Goal: Task Accomplishment & Management: Use online tool/utility

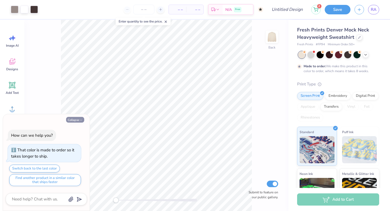
click at [72, 122] on button "Collapse" at bounding box center [75, 120] width 18 height 6
type textarea "x"
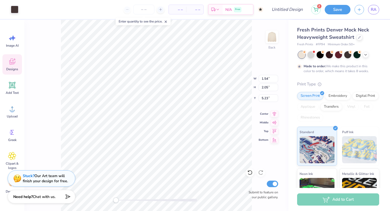
type input "1.41"
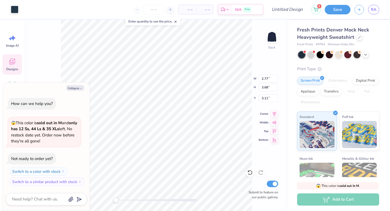
type textarea "x"
type input "3.93"
type input "3.92"
type input "3.00"
type textarea "x"
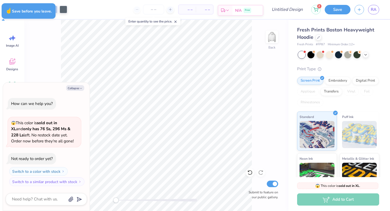
type textarea "x"
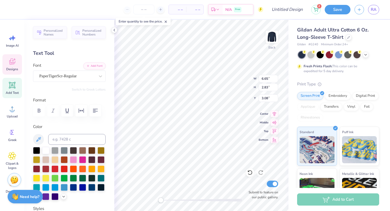
scroll to position [4, 1]
type textarea "[PERSON_NAME]"
type input "1.90"
type input "0.95"
type input "5.54"
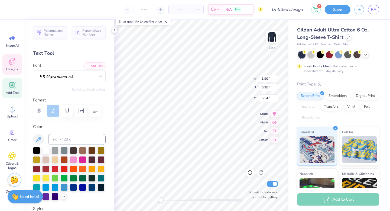
type textarea "1977"
type textarea "usk"
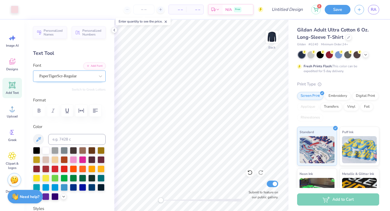
click at [67, 75] on div "PaperTigerScr-Regular" at bounding box center [67, 76] width 57 height 8
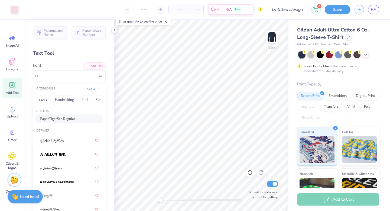
click at [64, 116] on span "PaperTigerScr-Regular" at bounding box center [57, 119] width 35 height 6
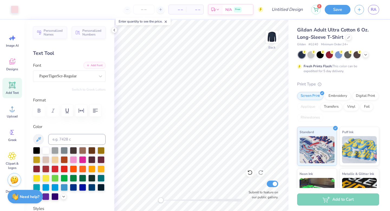
click at [83, 63] on button "Add Font" at bounding box center [94, 65] width 22 height 7
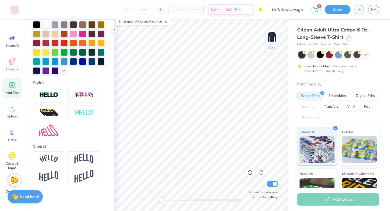
scroll to position [0, 0]
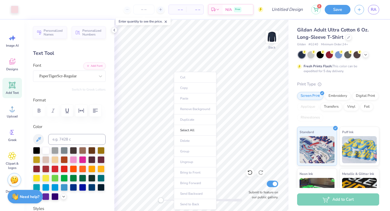
click at [85, 53] on div "Text Tool" at bounding box center [69, 53] width 73 height 7
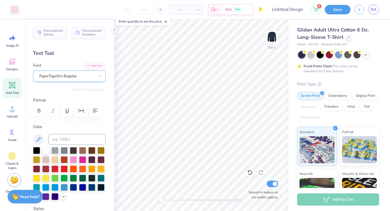
click at [91, 78] on div "PaperTigerScr-Regular" at bounding box center [67, 76] width 57 height 8
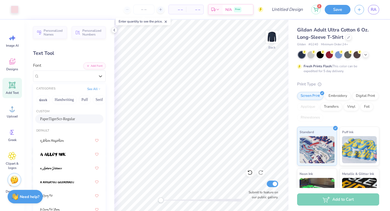
click at [66, 114] on div "PaperTigerScr-Regular" at bounding box center [69, 118] width 68 height 9
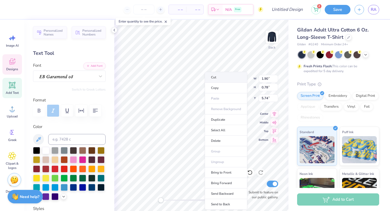
type input "3.82"
type input "2.18"
click at [217, 118] on li "Duplicate" at bounding box center [223, 119] width 43 height 11
type input "4.25"
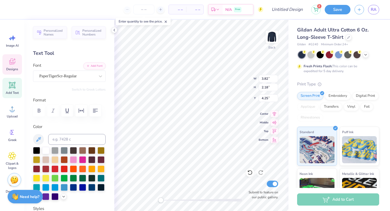
scroll to position [4, 1]
type textarea "R"
type input "7.23"
type input "3.81"
type input "3.30"
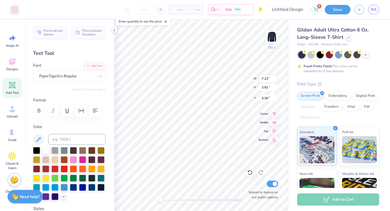
type input "2.54"
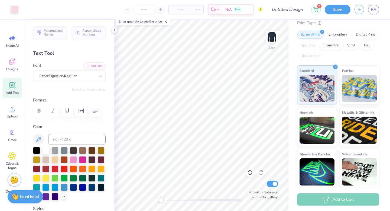
scroll to position [0, 0]
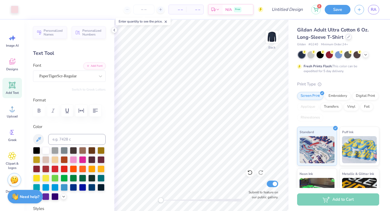
click at [349, 37] on icon at bounding box center [348, 37] width 2 height 2
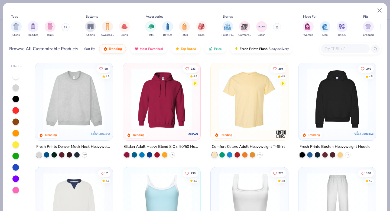
click at [178, 133] on div at bounding box center [162, 100] width 72 height 69
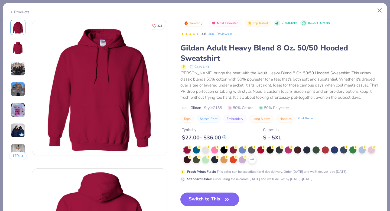
click at [20, 12] on div "Products" at bounding box center [19, 12] width 20 height 6
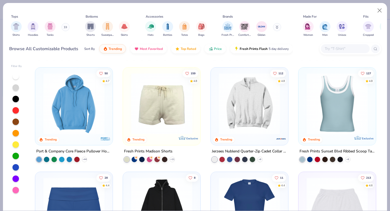
scroll to position [412, 0]
click at [59, 156] on div at bounding box center [61, 158] width 5 height 5
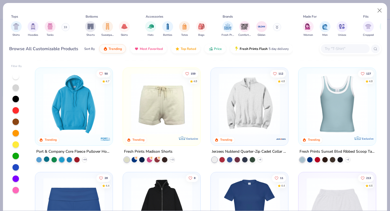
click at [44, 157] on div at bounding box center [46, 158] width 5 height 5
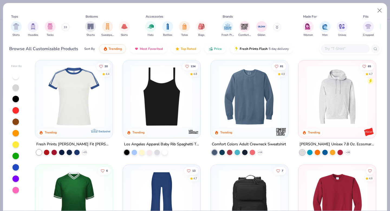
scroll to position [837, 0]
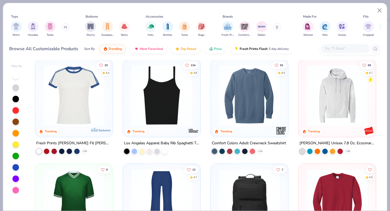
click at [353, 105] on img at bounding box center [337, 95] width 67 height 61
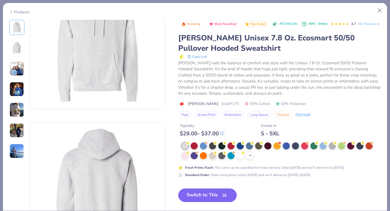
scroll to position [46, 0]
click at [194, 200] on button "Switch to This" at bounding box center [207, 195] width 59 height 14
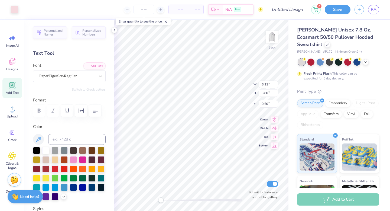
type input "7.23"
type input "3.00"
type input "9.92"
type input "5.84"
type input "3.76"
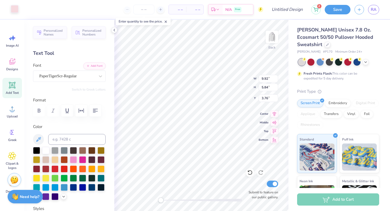
click at [15, 7] on div at bounding box center [15, 9] width 8 height 8
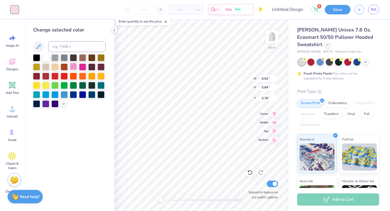
click at [74, 64] on div at bounding box center [73, 66] width 7 height 7
click at [80, 69] on div at bounding box center [82, 66] width 7 height 7
click at [71, 69] on div at bounding box center [73, 66] width 7 height 7
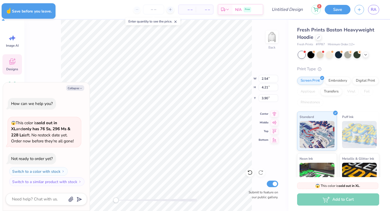
type textarea "x"
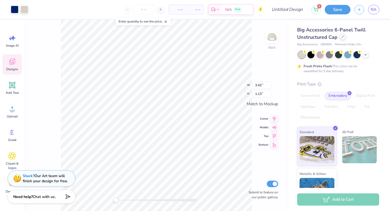
click at [340, 38] on div at bounding box center [343, 37] width 6 height 6
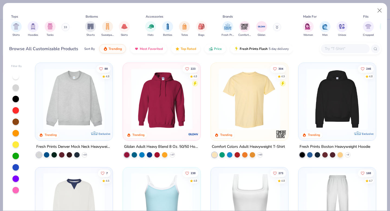
click at [278, 26] on button at bounding box center [277, 27] width 8 height 8
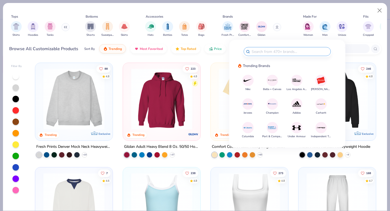
click at [268, 126] on img at bounding box center [272, 127] width 9 height 9
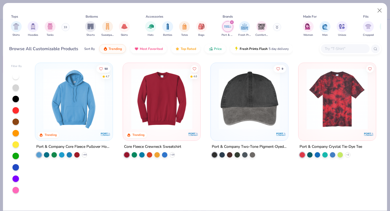
click at [97, 108] on img at bounding box center [74, 98] width 67 height 61
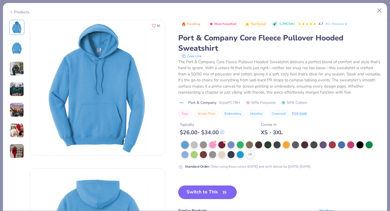
click at [203, 196] on button "Switch to This" at bounding box center [207, 192] width 59 height 14
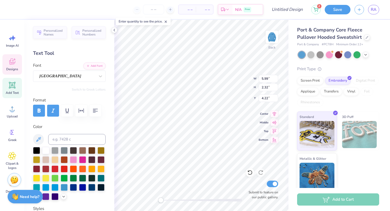
scroll to position [4, 1]
type textarea "r"
type textarea "Rusk"
type input "9.39"
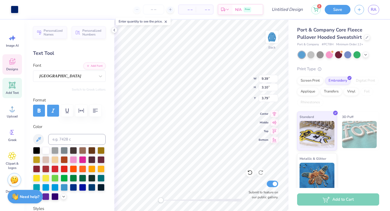
type input "3.10"
type input "3.79"
type input "6.85"
type input "2.29"
type input "4.23"
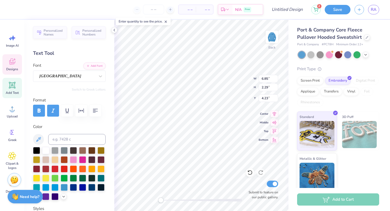
scroll to position [4, 1]
click at [172, 204] on div "Back W 6.85 6.85 " H 2.29 2.29 " Y 4.23 4.23 " Center Middle Top Bottom Submit …" at bounding box center [201, 115] width 174 height 191
type input "9.18"
type input "2.88"
type input "3.90"
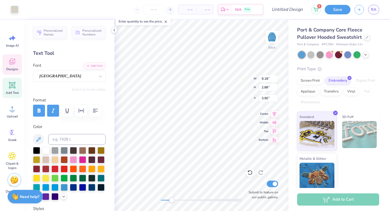
type input "1.73"
type input "0.75"
type input "5.38"
type textarea "77"
click at [310, 53] on div at bounding box center [310, 54] width 7 height 7
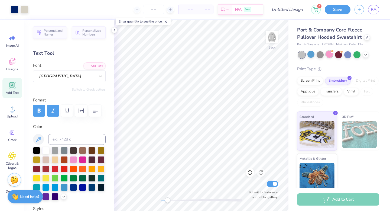
click at [327, 52] on div at bounding box center [329, 54] width 7 height 7
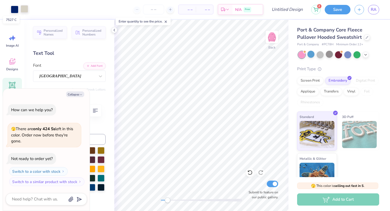
click at [23, 9] on div at bounding box center [25, 9] width 8 height 8
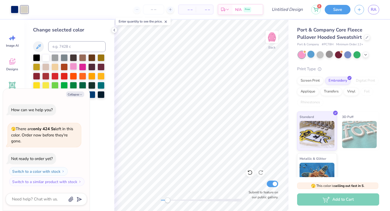
click at [73, 69] on div at bounding box center [73, 66] width 7 height 7
click at [47, 59] on div at bounding box center [45, 57] width 7 height 7
click at [55, 59] on div at bounding box center [54, 57] width 7 height 7
click at [71, 67] on div at bounding box center [73, 66] width 7 height 7
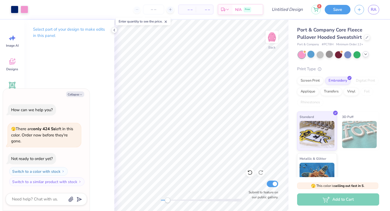
click at [364, 56] on div at bounding box center [366, 54] width 6 height 6
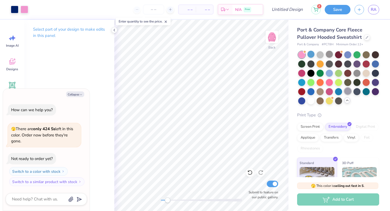
click at [315, 102] on div at bounding box center [338, 77] width 81 height 53
click at [344, 95] on div at bounding box center [347, 90] width 7 height 7
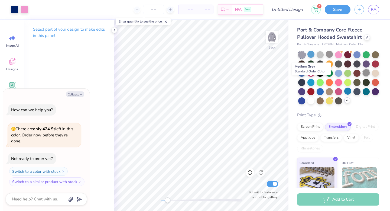
click at [363, 76] on div at bounding box center [366, 72] width 7 height 7
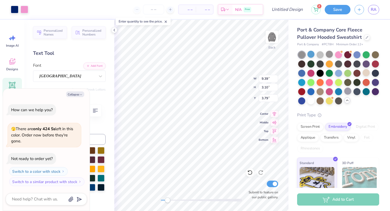
type textarea "x"
type input "9.36"
type input "5.65"
type input "1.85"
type textarea "x"
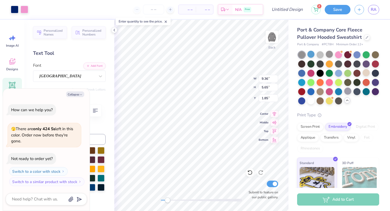
type input "9.39"
type input "3.10"
type input "3.79"
type textarea "x"
type input "7.33"
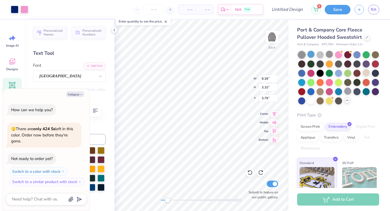
type input "8.97"
type input "0.56"
type textarea "x"
type input "8.95"
type input "6.66"
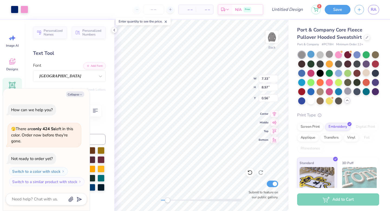
type input "1.74"
type textarea "x"
type input "4.79"
type input "9.31"
type input "0.58"
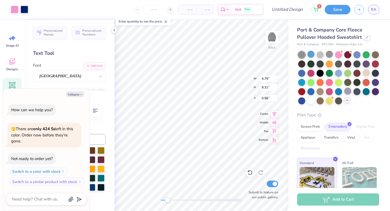
type textarea "x"
type input "4.16"
type input "9.04"
type input "0.82"
click at [236, 85] on div "Back W 4.16 4.16 " H 9.04 9.04 " Y 0.82 0.82 " Center Middle Top Bottom Submit …" at bounding box center [201, 115] width 174 height 191
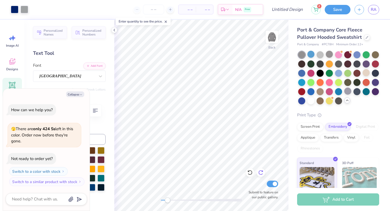
click at [260, 171] on icon at bounding box center [260, 172] width 5 height 5
click at [252, 172] on icon at bounding box center [249, 172] width 5 height 5
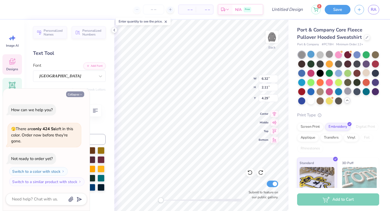
click at [76, 93] on button "Collapse" at bounding box center [75, 94] width 18 height 6
type textarea "x"
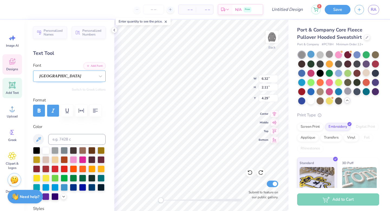
click at [74, 79] on div at bounding box center [67, 75] width 56 height 7
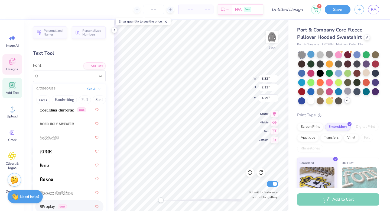
scroll to position [520, 0]
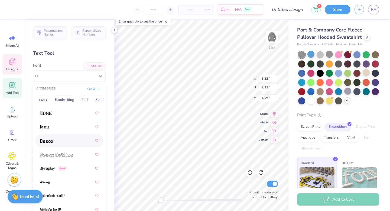
click at [52, 144] on div at bounding box center [69, 141] width 58 height 10
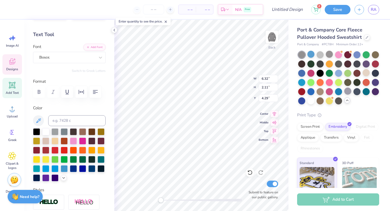
scroll to position [0, 0]
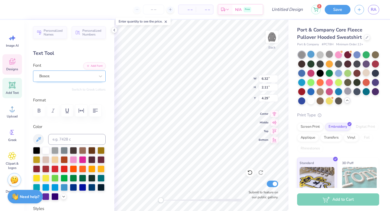
click at [53, 77] on div "Bosox" at bounding box center [67, 76] width 57 height 8
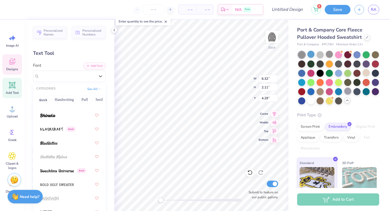
scroll to position [422, 0]
click at [56, 118] on div at bounding box center [69, 115] width 58 height 10
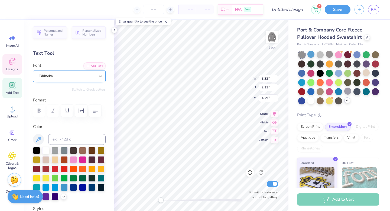
click at [96, 80] on div at bounding box center [101, 76] width 10 height 10
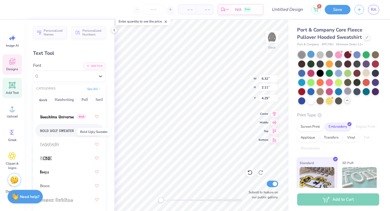
scroll to position [477, 0]
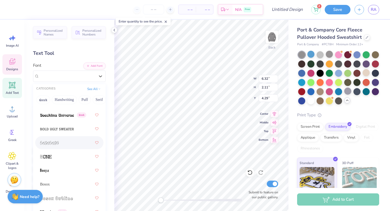
click at [63, 140] on div at bounding box center [69, 143] width 58 height 10
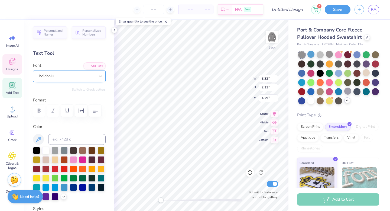
click at [77, 76] on div "bolobolu" at bounding box center [67, 76] width 57 height 8
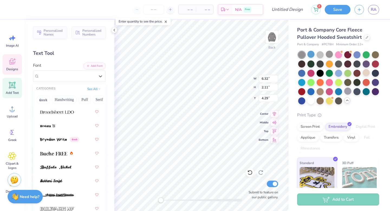
scroll to position [775, 0]
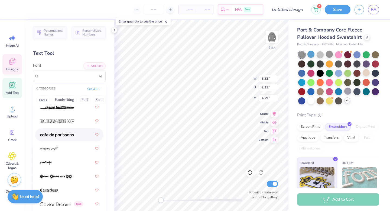
click at [63, 134] on img at bounding box center [57, 135] width 34 height 4
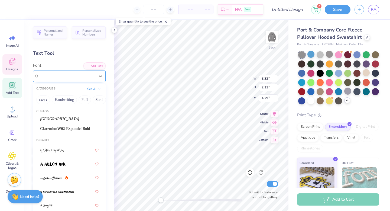
click at [75, 72] on div at bounding box center [67, 75] width 56 height 7
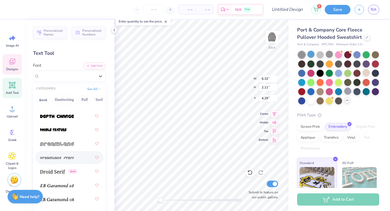
scroll to position [1346, 0]
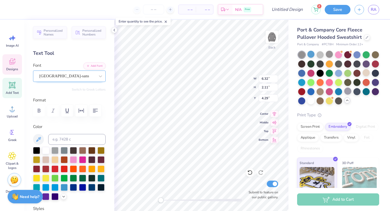
click at [58, 80] on div "cafe de paris-sans" at bounding box center [69, 75] width 73 height 11
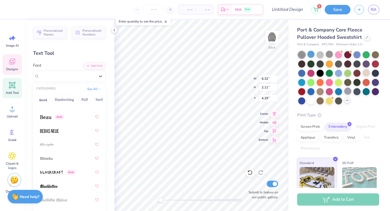
scroll to position [383, 0]
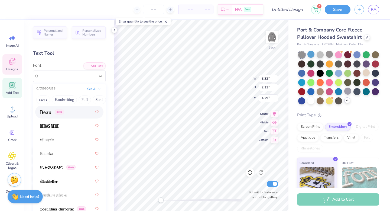
click at [47, 110] on span at bounding box center [45, 112] width 11 height 6
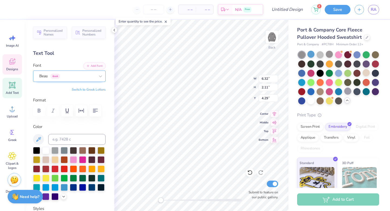
click at [77, 73] on div "Beau Greek" at bounding box center [67, 76] width 57 height 8
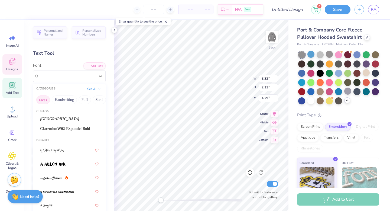
click at [45, 97] on button "Greek" at bounding box center [43, 99] width 14 height 9
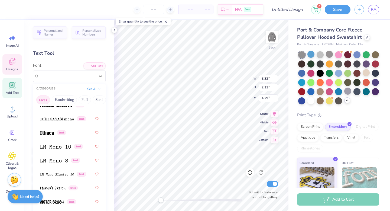
scroll to position [293, 0]
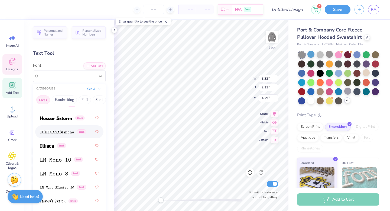
click at [52, 129] on span at bounding box center [57, 132] width 34 height 6
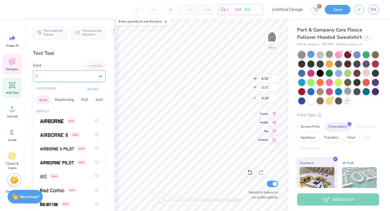
click at [77, 80] on div "ICHIGAYAMincho Greek" at bounding box center [67, 76] width 57 height 8
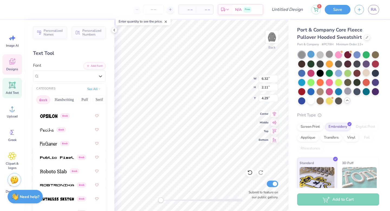
scroll to position [434, 0]
click at [41, 119] on div "Greek" at bounding box center [69, 115] width 58 height 10
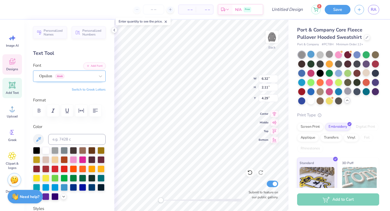
click at [70, 77] on div "Opsilon Greek" at bounding box center [67, 76] width 57 height 8
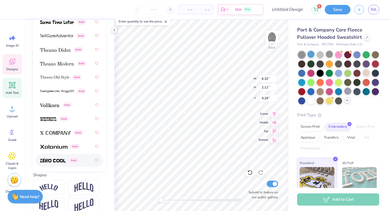
scroll to position [97, 0]
click at [51, 121] on div "Greek" at bounding box center [69, 118] width 58 height 10
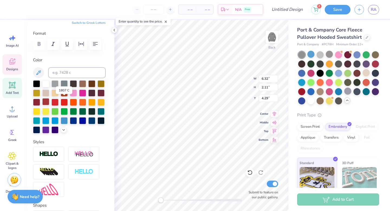
scroll to position [66, 0]
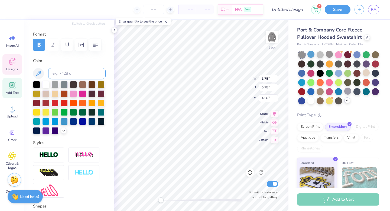
type input "1.86"
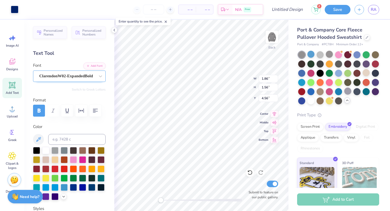
click at [70, 74] on div "ClarendonW02-ExpandedBold" at bounding box center [67, 76] width 57 height 8
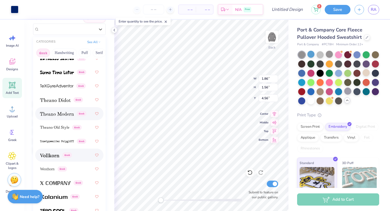
scroll to position [47, 0]
click at [53, 166] on span "Westhorn" at bounding box center [47, 169] width 14 height 6
type input "0.72"
type input "5.39"
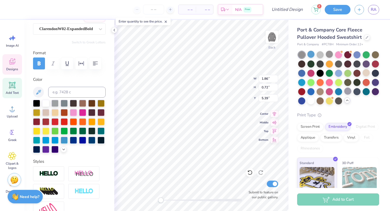
scroll to position [4, 1]
type input "9.18"
type input "2.88"
type input "3.90"
type input "0.62"
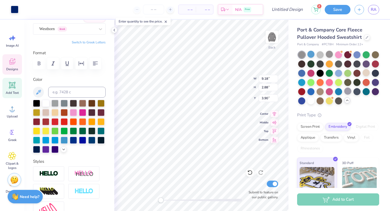
type input "0.91"
type input "4.48"
drag, startPoint x: 163, startPoint y: 201, endPoint x: 180, endPoint y: 201, distance: 16.2
click at [180, 201] on div "Accessibility label" at bounding box center [179, 199] width 5 height 5
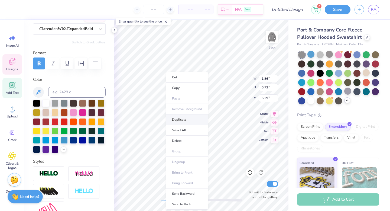
click at [179, 116] on li "Duplicate" at bounding box center [187, 119] width 43 height 11
type input "6.39"
type textarea "19"
type input "9.18"
type input "2.88"
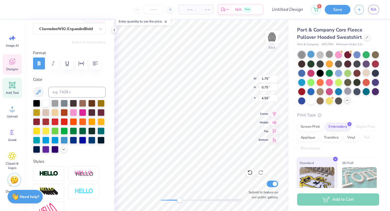
type input "3.90"
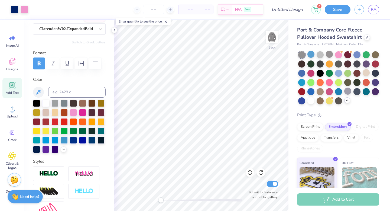
drag, startPoint x: 170, startPoint y: 200, endPoint x: 159, endPoint y: 200, distance: 10.1
click at [159, 200] on div "Accessibility label" at bounding box center [160, 199] width 5 height 5
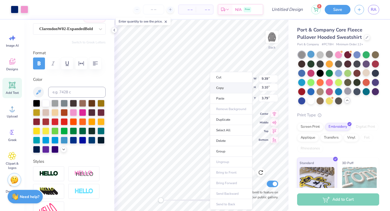
click at [232, 89] on li "Copy" at bounding box center [231, 88] width 43 height 11
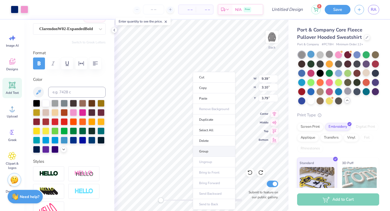
click at [211, 149] on li "Group" at bounding box center [214, 151] width 43 height 11
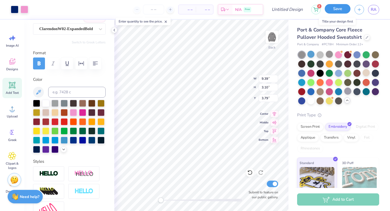
click at [341, 6] on button "Save" at bounding box center [338, 8] width 26 height 9
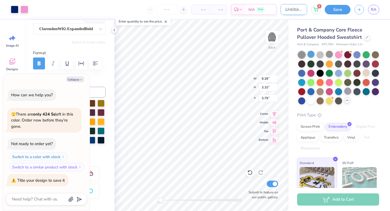
type textarea "x"
click at [285, 11] on input "Design Title" at bounding box center [294, 9] width 27 height 11
type input "h"
type textarea "x"
type input "ho"
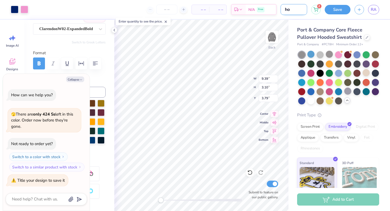
type textarea "x"
type input "hoo"
type textarea "x"
type input "hood"
type textarea "x"
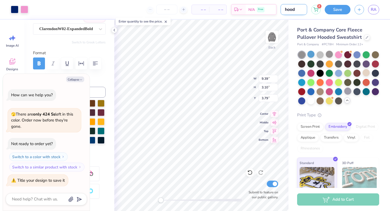
type input "hoodi"
type textarea "x"
type input "hoodie"
type textarea "x"
type input "hoodie?"
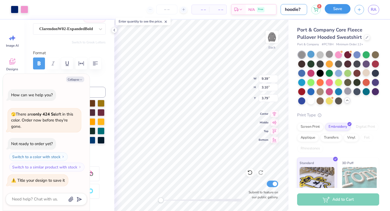
type textarea "x"
type input "hoodie?"
click at [338, 11] on button "Save" at bounding box center [338, 8] width 26 height 9
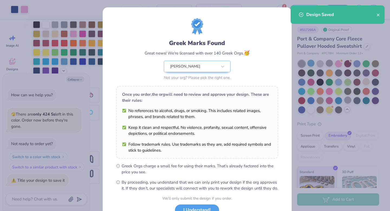
scroll to position [43, 0]
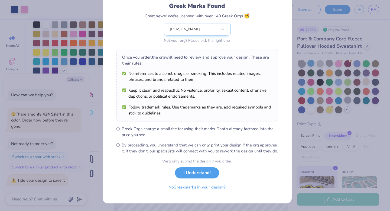
click at [194, 192] on button "No Greek marks in your design?" at bounding box center [197, 186] width 66 height 11
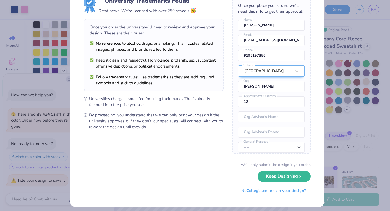
scroll to position [25, 0]
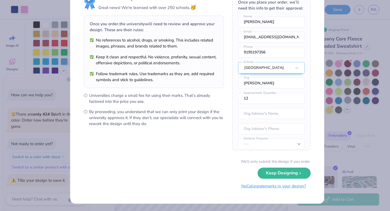
click at [267, 184] on button "No Collegiate marks in your design?" at bounding box center [274, 185] width 74 height 11
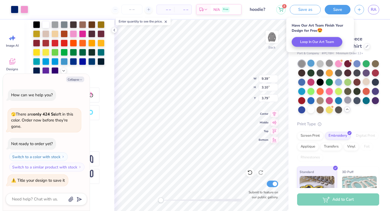
scroll to position [0, 0]
click at [281, 7] on icon at bounding box center [281, 8] width 5 height 3
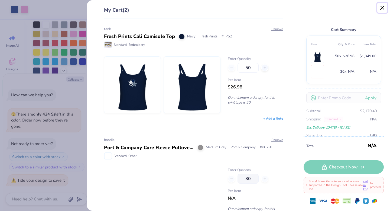
click at [385, 9] on button "Close" at bounding box center [382, 8] width 10 height 10
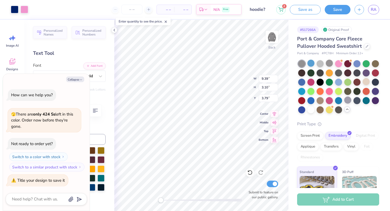
click at [82, 83] on div "Collapse How can we help you? 🫣 There are only 424 Ss left in this color. Order…" at bounding box center [46, 142] width 87 height 137
click at [77, 79] on button "Collapse" at bounding box center [75, 79] width 18 height 6
type textarea "x"
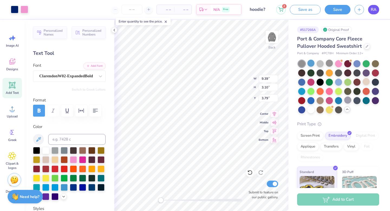
click at [373, 10] on span "RA" at bounding box center [374, 9] width 6 height 6
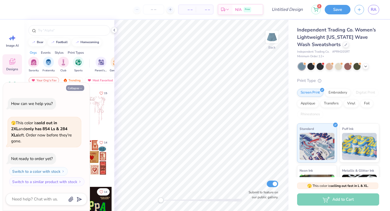
click at [74, 91] on button "Collapse" at bounding box center [75, 88] width 18 height 6
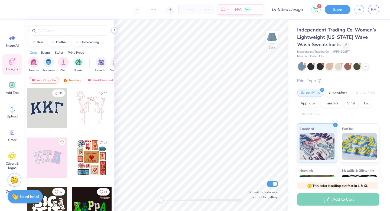
click at [116, 29] on icon at bounding box center [114, 30] width 4 height 4
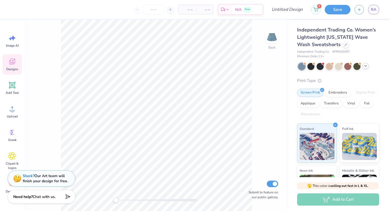
click at [364, 68] on div at bounding box center [366, 66] width 6 height 6
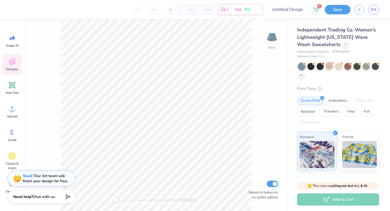
click at [332, 66] on div at bounding box center [329, 65] width 7 height 7
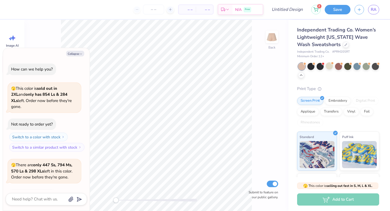
scroll to position [30, 0]
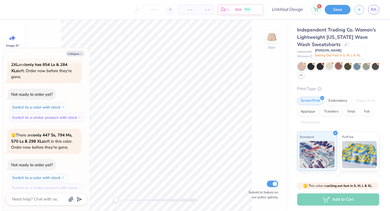
click at [338, 65] on div at bounding box center [338, 65] width 7 height 7
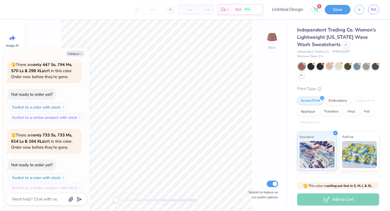
click at [301, 64] on div at bounding box center [301, 66] width 7 height 7
click at [314, 67] on div at bounding box center [310, 65] width 7 height 7
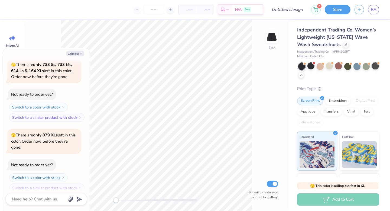
click at [372, 69] on div at bounding box center [375, 65] width 7 height 7
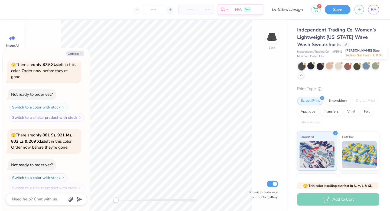
click at [368, 68] on div at bounding box center [366, 65] width 7 height 7
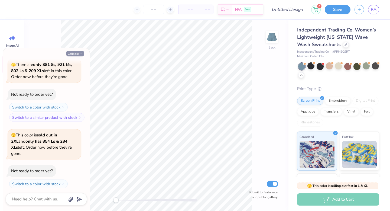
click at [82, 54] on icon "button" at bounding box center [80, 53] width 3 height 3
type textarea "x"
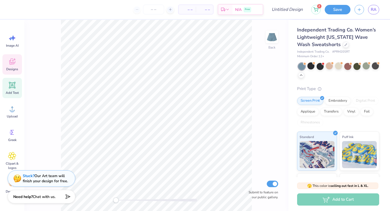
click at [12, 89] on icon at bounding box center [12, 85] width 8 height 8
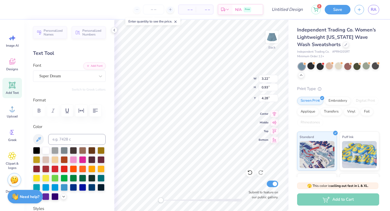
scroll to position [4, 1]
type textarea "TEXRT"
click at [17, 62] on div "Designs" at bounding box center [11, 64] width 19 height 20
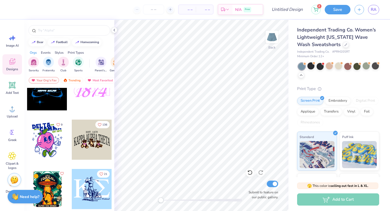
scroll to position [5143, 0]
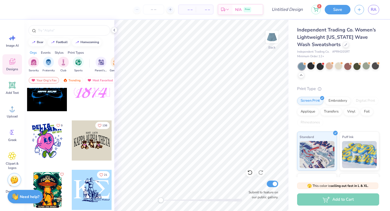
click at [92, 97] on div at bounding box center [92, 91] width 40 height 40
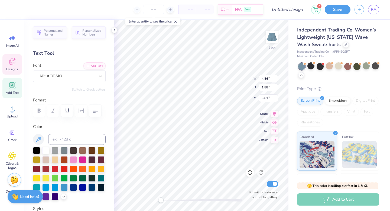
scroll to position [4, 1]
type input "4.99"
type input "1.39"
type input "4.16"
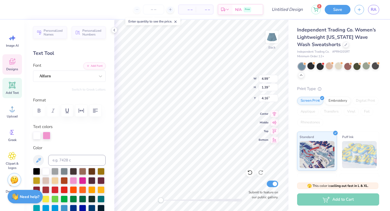
type textarea "G"
type textarea "rusk"
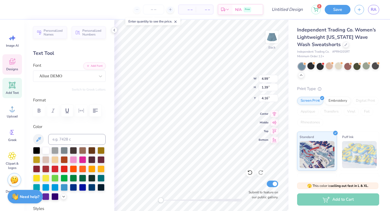
type input "4.56"
type input "1.88"
type input "3.81"
type textarea "1977"
click at [260, 172] on icon at bounding box center [260, 172] width 5 height 5
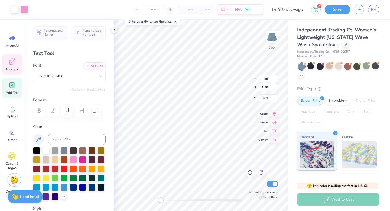
click at [260, 172] on icon at bounding box center [260, 172] width 5 height 5
click at [262, 172] on icon at bounding box center [260, 172] width 5 height 5
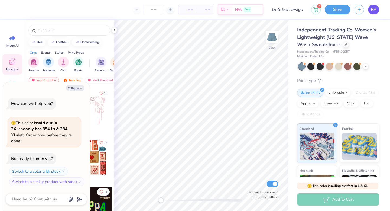
click at [376, 6] on link "RA" at bounding box center [373, 9] width 11 height 9
click at [372, 11] on span "RA" at bounding box center [374, 9] width 6 height 6
type textarea "x"
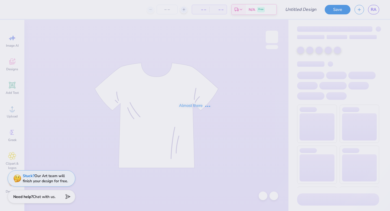
type input "hoodie?"
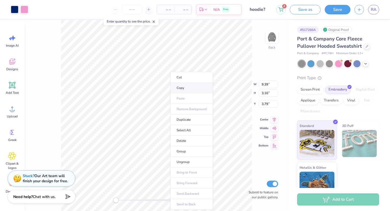
click at [179, 90] on li "Copy" at bounding box center [191, 88] width 43 height 11
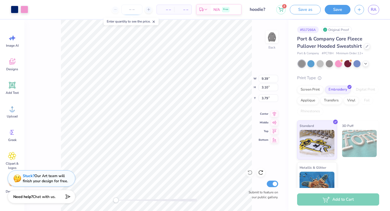
type input "1.75"
type input "0.75"
type input "4.21"
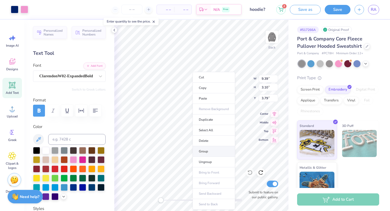
click at [209, 148] on li "Group" at bounding box center [214, 151] width 43 height 11
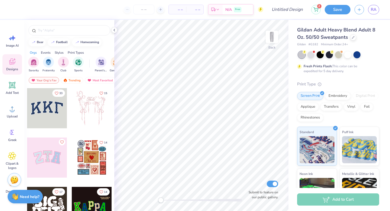
click at [59, 106] on div at bounding box center [47, 108] width 40 height 40
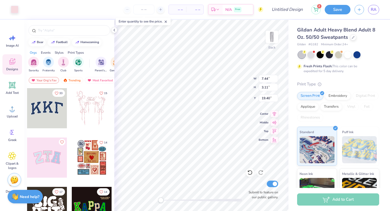
type input "7.51"
type input "3.20"
type input "19.39"
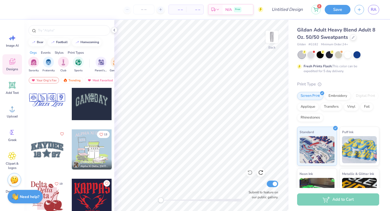
scroll to position [748, 0]
click at [80, 112] on div at bounding box center [92, 100] width 40 height 40
click at [11, 79] on div "Add Text" at bounding box center [11, 88] width 19 height 20
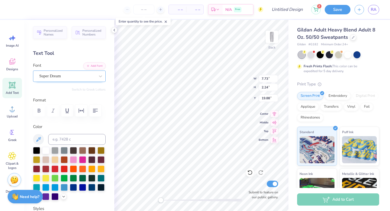
click at [71, 74] on div "Super Dream" at bounding box center [67, 76] width 57 height 8
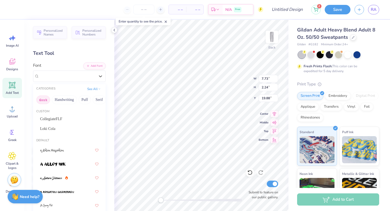
click at [46, 99] on button "Greek" at bounding box center [43, 99] width 14 height 9
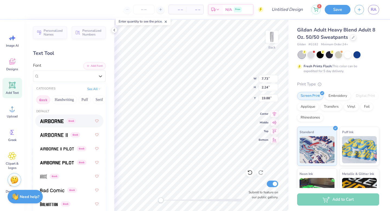
click at [53, 125] on div "Greek" at bounding box center [69, 121] width 58 height 10
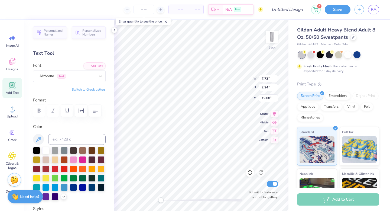
scroll to position [5, 1]
type textarea "r u s k"
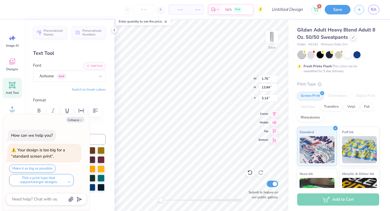
type input "3.14"
type textarea "x"
type input "8.05"
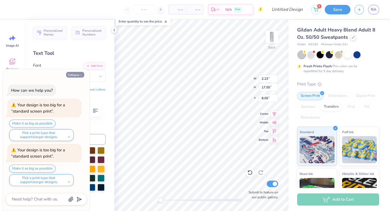
click at [79, 74] on button "Collapse" at bounding box center [75, 75] width 18 height 6
type textarea "x"
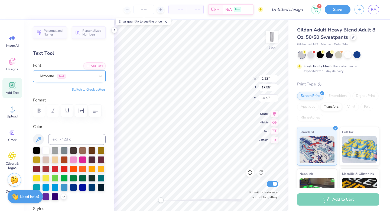
click at [80, 77] on div "Airborne Greek" at bounding box center [67, 76] width 57 height 8
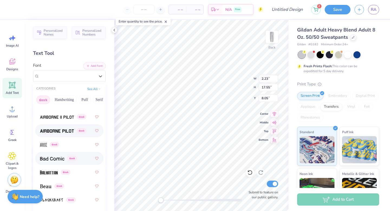
scroll to position [31, 0]
click at [56, 133] on span at bounding box center [57, 131] width 34 height 6
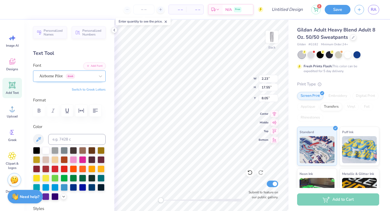
click at [87, 78] on div "Airborne Pilot Greek" at bounding box center [67, 76] width 57 height 8
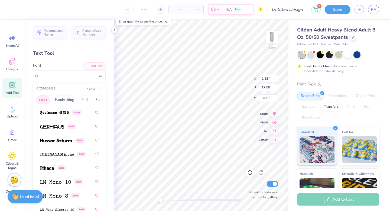
scroll to position [271, 0]
click at [54, 123] on span at bounding box center [52, 126] width 24 height 6
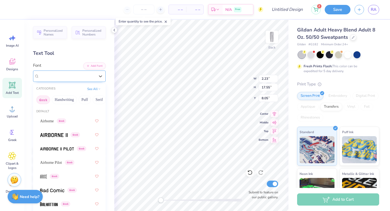
click at [68, 75] on div "Gerhaus Greek" at bounding box center [67, 76] width 57 height 8
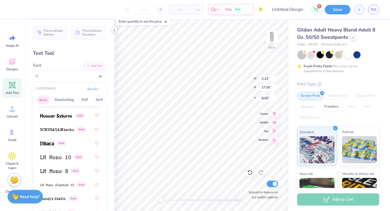
scroll to position [296, 0]
click at [68, 119] on div "Greek" at bounding box center [69, 115] width 58 height 10
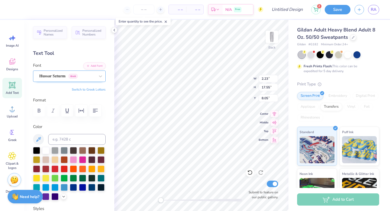
click at [91, 75] on div "Hussar Szturm Greek" at bounding box center [67, 76] width 57 height 8
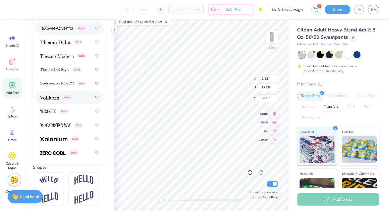
scroll to position [105, 0]
click at [60, 140] on img at bounding box center [53, 139] width 27 height 4
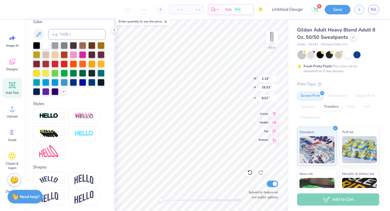
scroll to position [5, 1]
type textarea "R U S K"
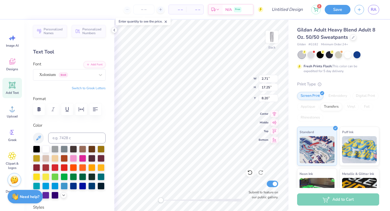
scroll to position [0, 0]
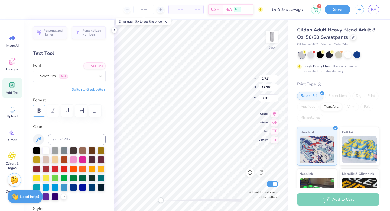
click at [43, 108] on button "button" at bounding box center [39, 111] width 12 height 12
click at [82, 74] on div "Xolonium Greek" at bounding box center [67, 76] width 57 height 8
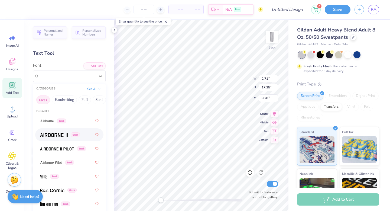
click at [54, 130] on div "Greek" at bounding box center [69, 135] width 58 height 10
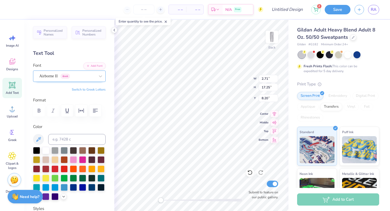
click at [71, 77] on div "Airborne II Greek" at bounding box center [67, 76] width 57 height 8
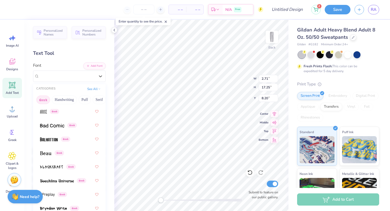
scroll to position [69, 0]
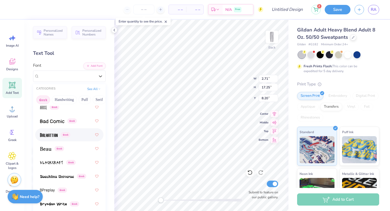
click at [47, 139] on div "Greek" at bounding box center [69, 134] width 68 height 13
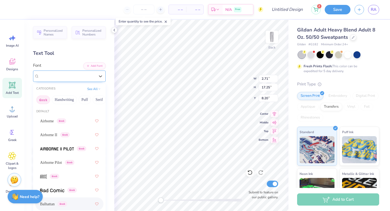
click at [90, 77] on div "Balhattan Greek" at bounding box center [67, 76] width 57 height 8
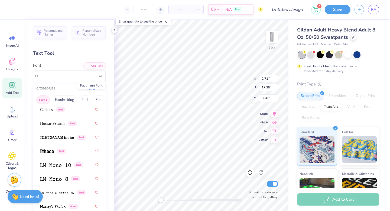
scroll to position [289, 0]
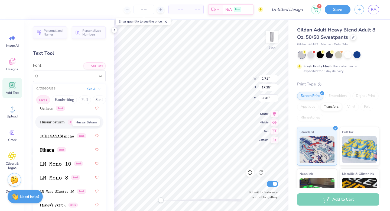
click at [52, 122] on span "Hussar Szturm" at bounding box center [52, 122] width 24 height 6
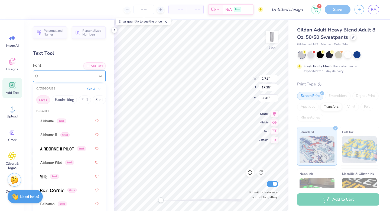
click at [73, 78] on div "Hussar Szturm Greek" at bounding box center [67, 76] width 57 height 8
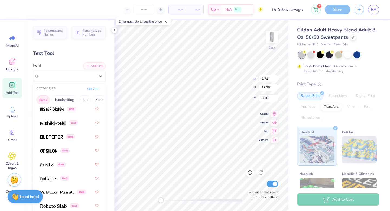
scroll to position [399, 0]
click at [54, 127] on div "Greek" at bounding box center [69, 122] width 68 height 13
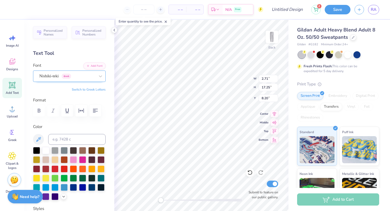
click at [91, 78] on div "Nishiki-teki Greek" at bounding box center [67, 76] width 57 height 8
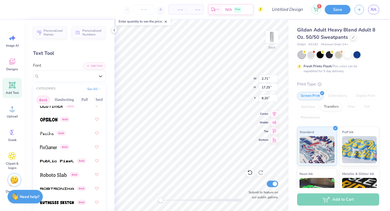
scroll to position [375, 0]
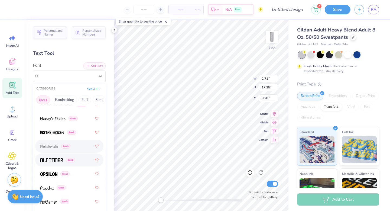
click at [54, 161] on img at bounding box center [51, 160] width 23 height 4
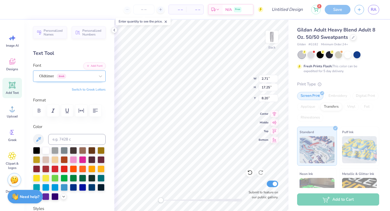
click at [69, 79] on div "Oldtimer Greek" at bounding box center [67, 76] width 57 height 8
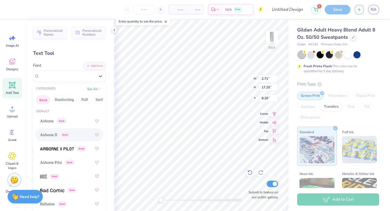
click at [251, 172] on icon at bounding box center [249, 172] width 5 height 5
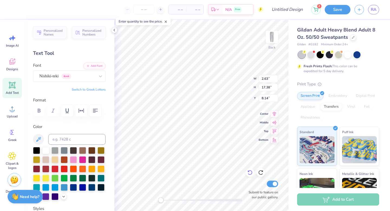
type input "2.63"
type input "17.38"
type input "8.14"
click at [13, 142] on span "Greek" at bounding box center [12, 140] width 8 height 4
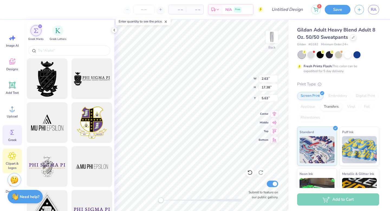
click at [13, 157] on icon at bounding box center [12, 155] width 3 height 3
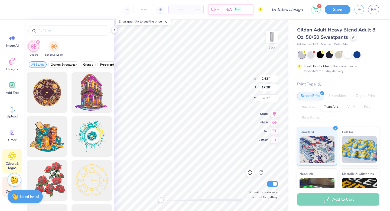
click at [7, 188] on div "Decorate" at bounding box center [11, 186] width 19 height 20
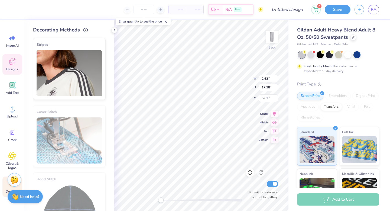
click at [15, 64] on icon at bounding box center [12, 61] width 8 height 8
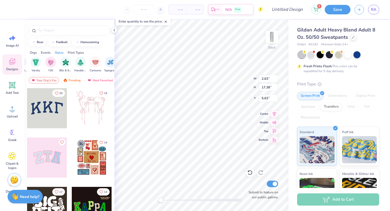
scroll to position [0, 311]
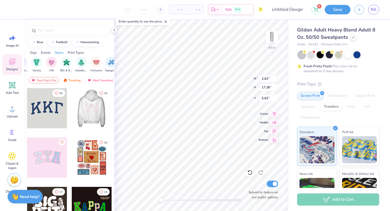
click at [52, 159] on div at bounding box center [47, 157] width 40 height 40
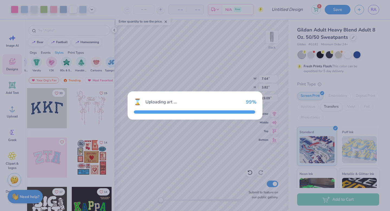
type input "7.64"
type input "3.82"
type input "19.09"
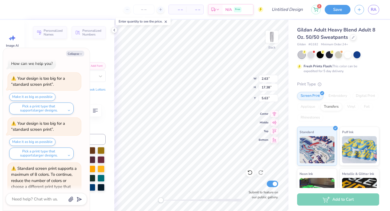
scroll to position [33, 0]
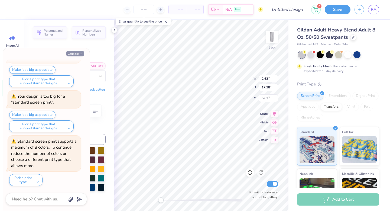
click at [76, 56] on button "Collapse" at bounding box center [75, 54] width 18 height 6
type textarea "x"
type input "6.95"
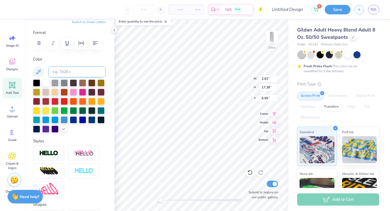
scroll to position [68, 0]
click at [357, 54] on div at bounding box center [356, 54] width 7 height 7
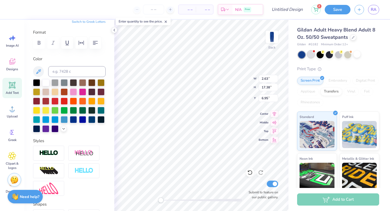
click at [311, 54] on div at bounding box center [310, 54] width 7 height 7
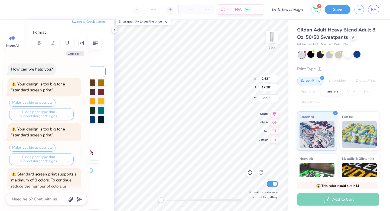
scroll to position [153, 0]
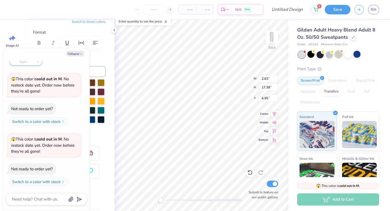
click at [342, 53] on div at bounding box center [338, 54] width 7 height 7
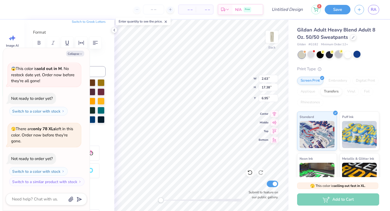
click at [336, 56] on div at bounding box center [338, 54] width 7 height 7
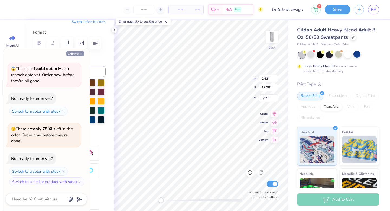
click at [77, 55] on button "Collapse" at bounding box center [75, 54] width 18 height 6
type textarea "x"
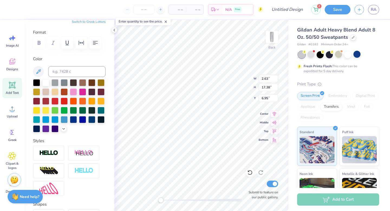
scroll to position [135, 0]
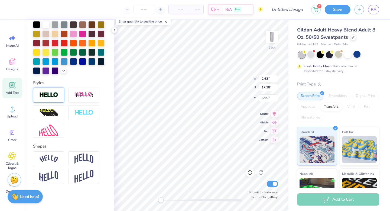
click at [54, 102] on div at bounding box center [48, 94] width 31 height 15
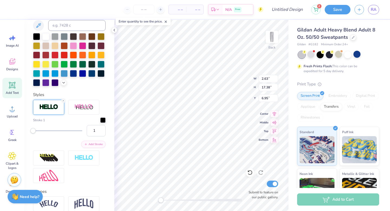
scroll to position [156, 0]
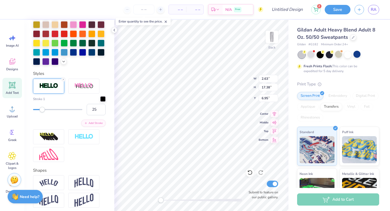
type input "26"
drag, startPoint x: 33, startPoint y: 120, endPoint x: 45, endPoint y: 123, distance: 11.7
click at [45, 115] on div "26" at bounding box center [69, 109] width 73 height 11
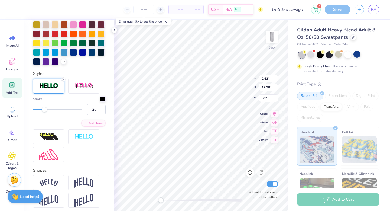
drag, startPoint x: 45, startPoint y: 114, endPoint x: 40, endPoint y: 114, distance: 5.4
click at [40, 114] on div "26" at bounding box center [69, 109] width 73 height 11
type input "21"
click at [42, 112] on div "Accessibility label" at bounding box center [44, 109] width 5 height 5
type input "14"
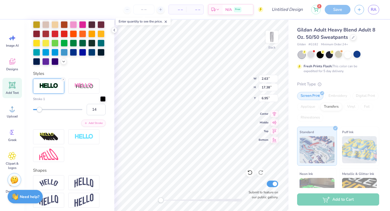
drag, startPoint x: 42, startPoint y: 117, endPoint x: 37, endPoint y: 117, distance: 4.9
click at [37, 112] on div "Accessibility label" at bounding box center [39, 109] width 5 height 5
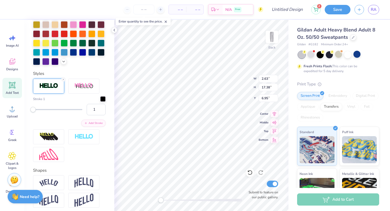
type input "2"
drag, startPoint x: 37, startPoint y: 117, endPoint x: 33, endPoint y: 123, distance: 7.2
click at [33, 115] on div "2" at bounding box center [69, 109] width 73 height 11
type input "9"
drag, startPoint x: 34, startPoint y: 119, endPoint x: 37, endPoint y: 123, distance: 4.9
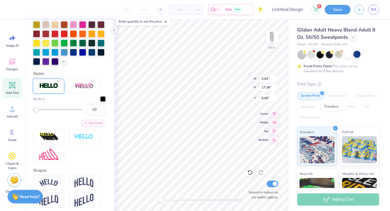
click at [37, 115] on div "10" at bounding box center [69, 109] width 73 height 11
type input "4"
drag, startPoint x: 37, startPoint y: 118, endPoint x: 34, endPoint y: 124, distance: 6.8
click at [34, 115] on div "4" at bounding box center [69, 109] width 73 height 11
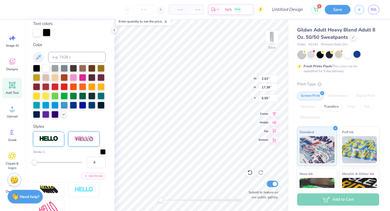
scroll to position [101, 0]
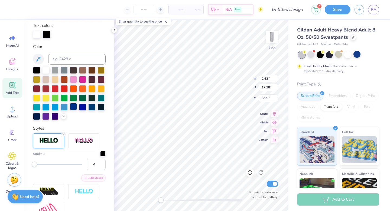
click at [70, 110] on div at bounding box center [73, 106] width 7 height 7
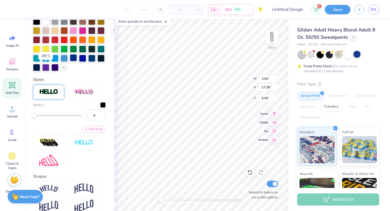
scroll to position [151, 0]
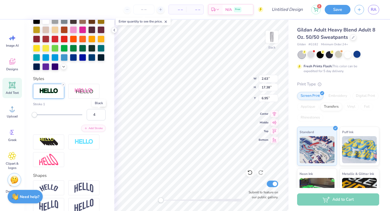
click at [100, 106] on div at bounding box center [102, 103] width 5 height 5
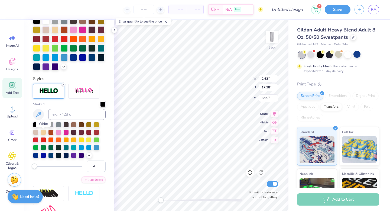
click at [46, 127] on div at bounding box center [43, 123] width 5 height 5
click at [77, 70] on div at bounding box center [69, 43] width 73 height 53
click at [271, 38] on img at bounding box center [272, 37] width 22 height 22
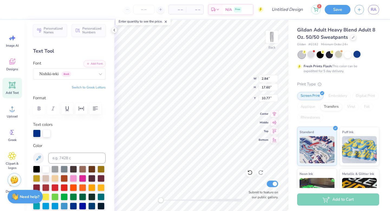
scroll to position [0, 0]
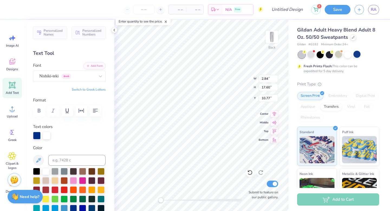
click at [94, 46] on div "Personalized Names Personalized Numbers Text Tool Add Font Font Nishiki-teki Gr…" at bounding box center [69, 115] width 90 height 191
click at [65, 110] on icon "button" at bounding box center [67, 110] width 6 height 6
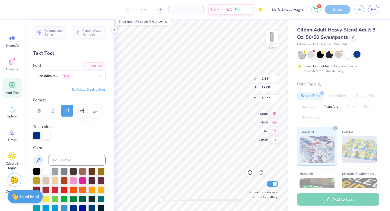
click at [65, 110] on icon "button" at bounding box center [67, 110] width 6 height 6
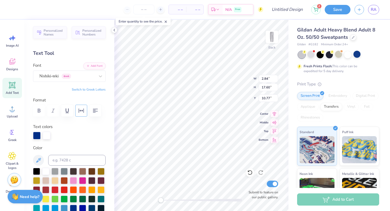
click at [80, 113] on icon "button" at bounding box center [81, 110] width 6 height 6
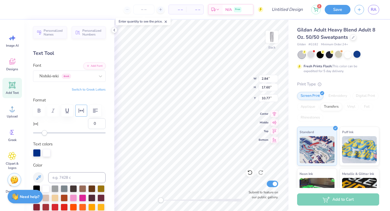
click at [80, 113] on icon "button" at bounding box center [81, 110] width 6 height 6
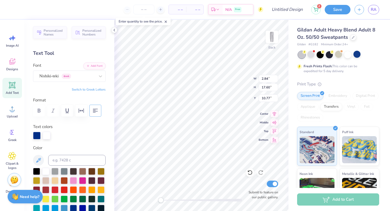
click at [94, 114] on button "button" at bounding box center [95, 111] width 12 height 12
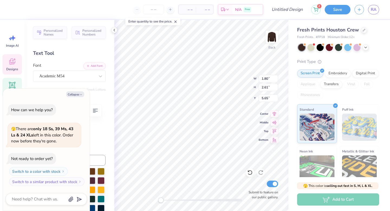
scroll to position [4, 1]
type textarea "x"
type textarea "Ra"
type textarea "x"
type textarea "a"
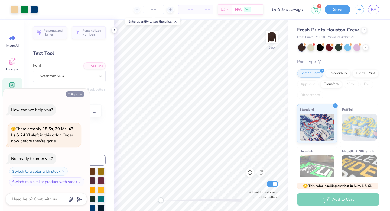
click at [80, 95] on icon "button" at bounding box center [80, 94] width 3 height 3
type textarea "x"
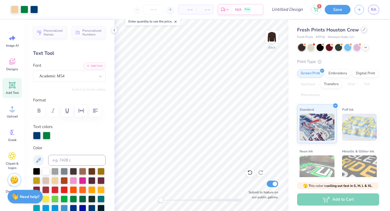
click at [363, 30] on icon at bounding box center [364, 29] width 3 height 3
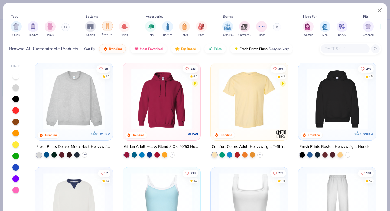
click at [107, 28] on img "filter for Sweatpants" at bounding box center [108, 26] width 6 height 6
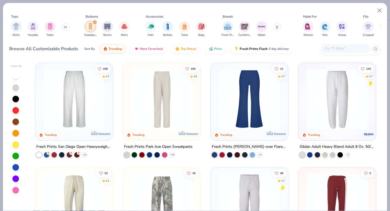
click at [316, 95] on img at bounding box center [337, 98] width 67 height 61
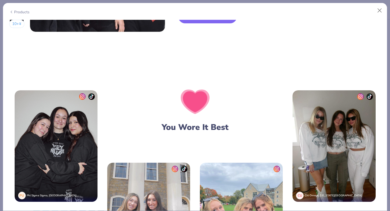
scroll to position [903, 0]
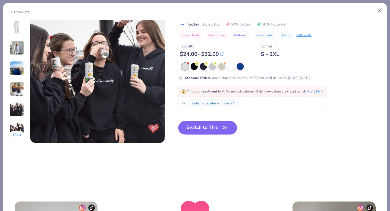
click at [210, 127] on button "Switch to This" at bounding box center [207, 128] width 59 height 14
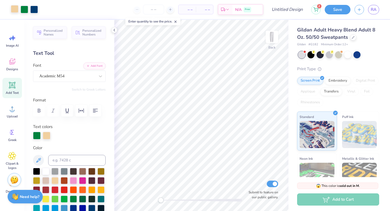
click at [14, 9] on div at bounding box center [15, 9] width 8 height 8
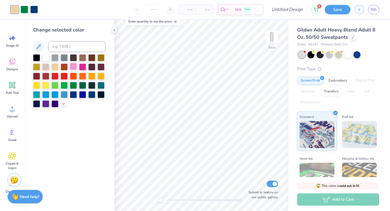
click at [75, 67] on div at bounding box center [73, 66] width 7 height 7
click at [80, 67] on div at bounding box center [82, 66] width 7 height 7
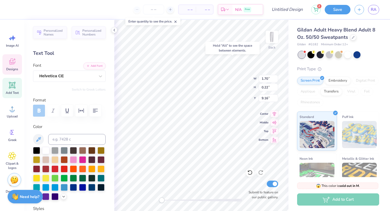
type input "2.07"
type input "8.88"
type input "5.58"
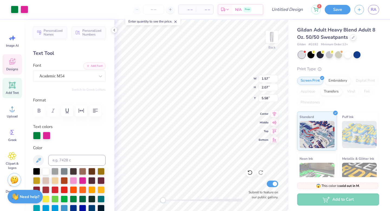
type input "1.57"
type input "2.07"
type input "9.95"
type textarea "R"
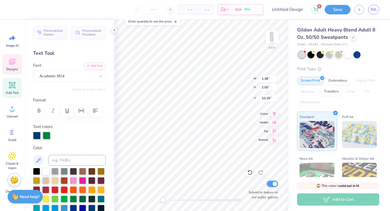
type textarea "U"
type input "1.22"
type input "1.95"
type input "9.75"
type textarea "S"
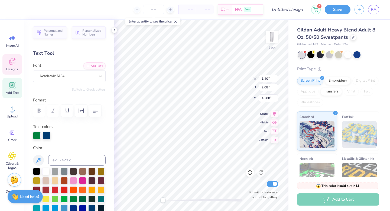
type input "1.40"
type input "2.08"
type input "10.00"
type textarea "K"
type input "1.17"
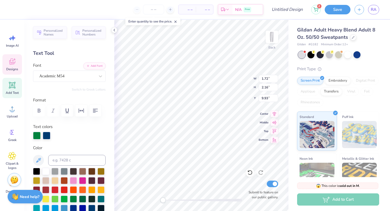
type input "1.98"
type input "10.18"
type input "1.72"
type input "2.16"
type input "22.35"
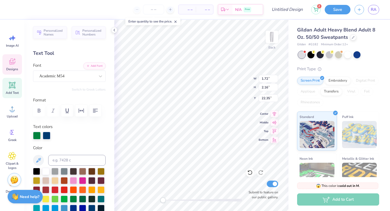
type input "1.37"
type input "2.01"
type input "10.16"
type input "1.46"
type input "2.03"
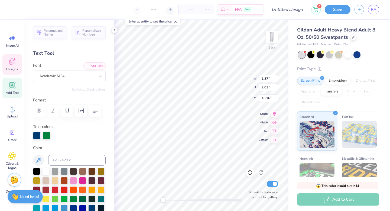
type input "9.98"
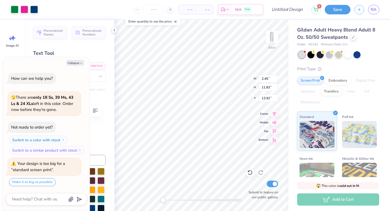
type textarea "x"
type input "3.26"
type input "13.20"
type input "13.10"
type textarea "x"
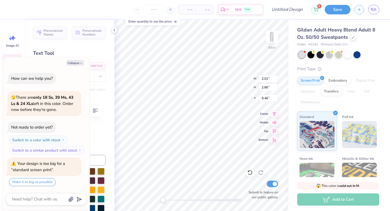
type input "1.89"
type input "2.76"
type input "13.63"
click at [250, 172] on icon at bounding box center [249, 172] width 5 height 5
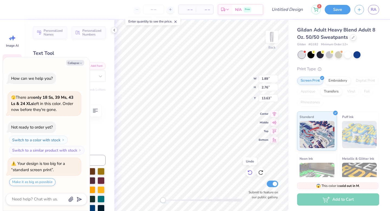
click at [250, 172] on icon at bounding box center [249, 172] width 5 height 5
type textarea "x"
type input "1.37"
type input "2.01"
type input "16.95"
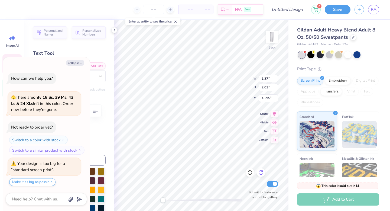
click at [259, 170] on icon at bounding box center [260, 172] width 5 height 5
type textarea "x"
type input "2.37"
type input "2.98"
type input "22.77"
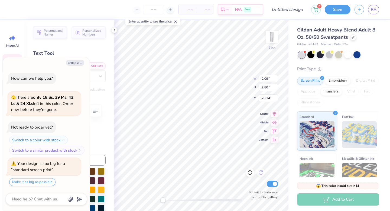
type textarea "x"
type input "1.61"
type input "2.73"
type input "16.97"
type textarea "x"
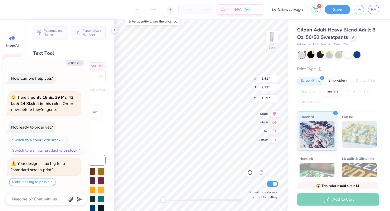
type input "2.09"
type input "2.80"
type input "20.34"
type textarea "x"
type input "3.15"
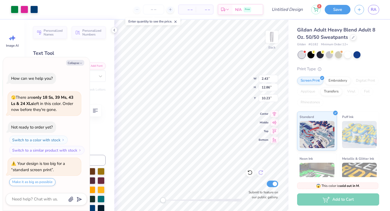
type input "15.31"
type input "9.99"
type textarea "x"
type input "3.73"
type input "17.15"
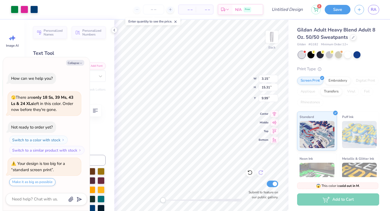
type input "9.81"
type textarea "x"
type input "3.01"
type input "4.40"
type input "14.09"
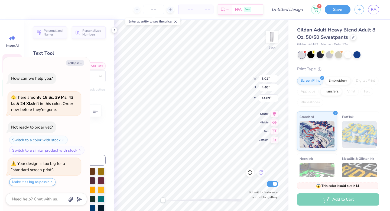
type textarea "x"
type input "2.74"
type input "4.02"
type input "15.13"
type textarea "x"
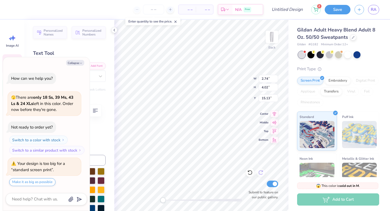
type input "2.86"
type input "3.95"
type input "22.82"
type textarea "x"
type input "2.34"
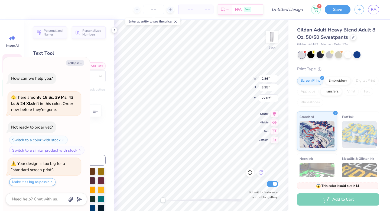
type input "3.97"
type input "18.52"
click at [74, 62] on button "Collapse" at bounding box center [75, 63] width 18 height 6
type textarea "x"
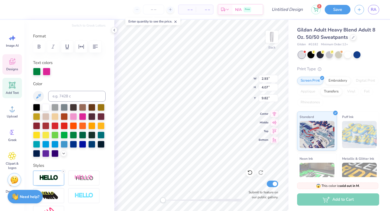
scroll to position [66, 0]
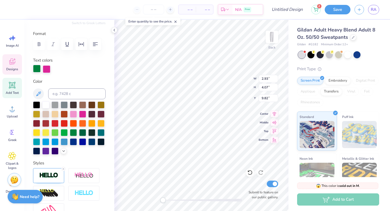
click at [35, 70] on div at bounding box center [37, 69] width 8 height 8
click at [70, 145] on div at bounding box center [73, 141] width 7 height 7
type input "2.76"
type input "4.04"
type input "14.48"
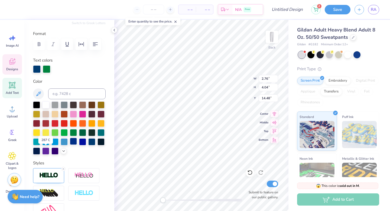
click at [70, 145] on div at bounding box center [73, 141] width 7 height 7
type input "2.34"
type input "3.97"
type input "19.47"
click at [70, 145] on div at bounding box center [73, 141] width 7 height 7
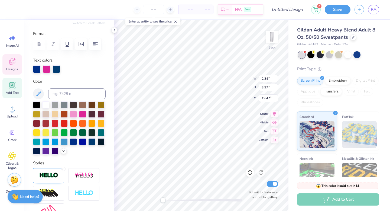
type input "2.86"
type input "3.95"
type input "23.99"
type input "2.34"
type input "3.97"
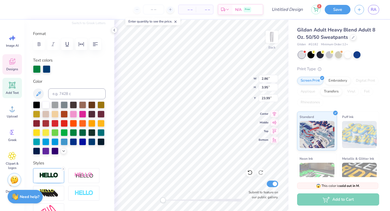
type input "19.47"
click at [47, 68] on div at bounding box center [47, 69] width 8 height 8
click at [56, 69] on div at bounding box center [57, 69] width 8 height 8
click at [86, 117] on div at bounding box center [82, 113] width 7 height 7
type input "2.86"
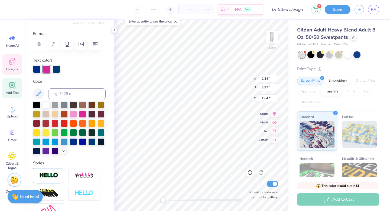
type input "3.95"
type input "23.99"
click at [86, 113] on div at bounding box center [82, 113] width 7 height 7
click at [57, 70] on div at bounding box center [57, 69] width 8 height 8
click at [70, 145] on div at bounding box center [73, 141] width 7 height 7
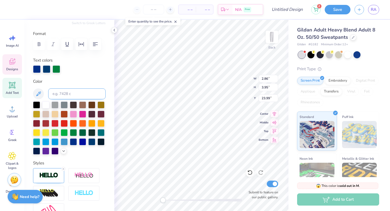
type input "2.76"
type input "4.04"
type input "14.48"
click at [56, 69] on div at bounding box center [57, 69] width 8 height 8
click at [86, 113] on div at bounding box center [82, 113] width 7 height 7
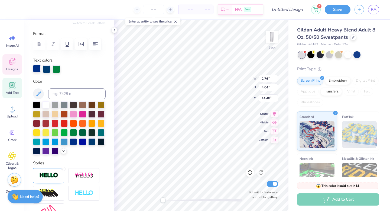
click at [36, 70] on div at bounding box center [37, 69] width 8 height 8
click at [86, 115] on div at bounding box center [82, 113] width 7 height 7
click at [47, 70] on div at bounding box center [47, 69] width 8 height 8
click at [70, 145] on div at bounding box center [73, 141] width 7 height 7
click at [57, 70] on div at bounding box center [57, 69] width 8 height 8
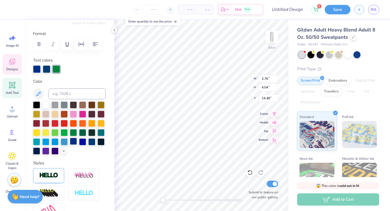
click at [70, 145] on div at bounding box center [73, 141] width 7 height 7
click at [49, 70] on div at bounding box center [47, 69] width 8 height 8
click at [70, 145] on div at bounding box center [73, 141] width 7 height 7
click at [47, 70] on div at bounding box center [47, 69] width 8 height 8
click at [70, 145] on div at bounding box center [73, 141] width 7 height 7
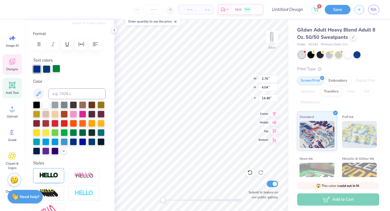
click at [57, 67] on div at bounding box center [57, 69] width 8 height 8
click at [70, 145] on div at bounding box center [73, 141] width 7 height 7
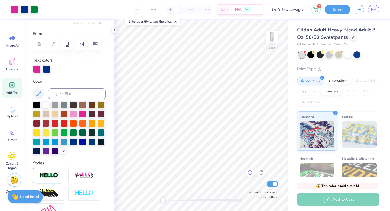
click at [249, 175] on div at bounding box center [250, 172] width 9 height 9
click at [250, 174] on icon at bounding box center [250, 172] width 5 height 5
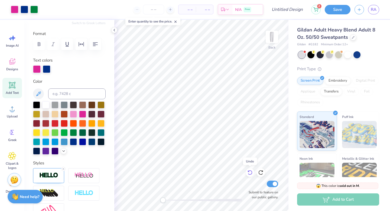
click at [250, 174] on icon at bounding box center [250, 172] width 5 height 5
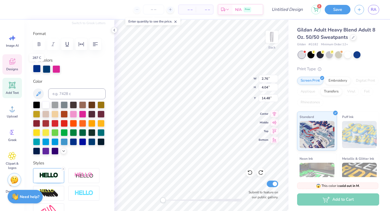
click at [36, 70] on div at bounding box center [37, 69] width 8 height 8
click at [86, 115] on div at bounding box center [82, 113] width 7 height 7
click at [40, 70] on div at bounding box center [37, 69] width 8 height 8
click at [70, 145] on div at bounding box center [73, 141] width 7 height 7
click at [47, 67] on div at bounding box center [47, 69] width 8 height 8
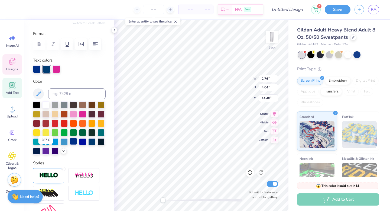
click at [70, 145] on div at bounding box center [73, 141] width 7 height 7
type input "2.34"
type input "3.97"
type input "19.47"
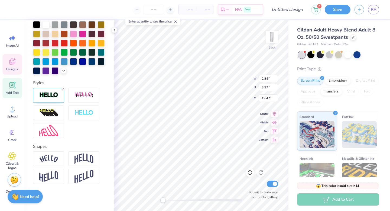
scroll to position [152, 0]
type input "2.76"
type input "4.04"
type input "14.48"
click at [63, 90] on icon at bounding box center [63, 88] width 3 height 3
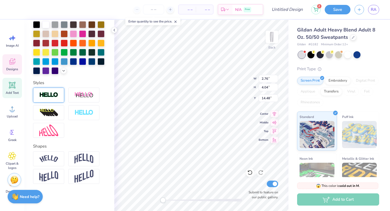
click at [51, 98] on img at bounding box center [48, 95] width 19 height 6
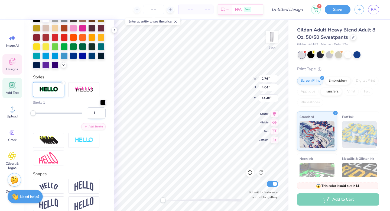
type input "2.34"
type input "3.97"
type input "19.47"
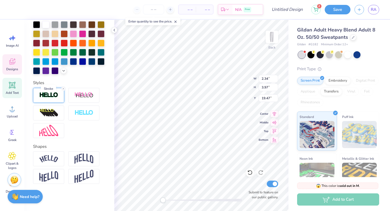
click at [50, 98] on img at bounding box center [48, 95] width 19 height 6
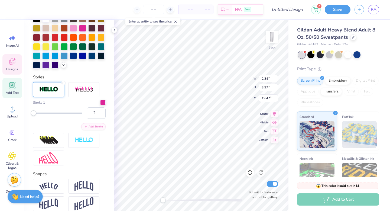
type input "2.69"
type input "3.98"
type input "14.51"
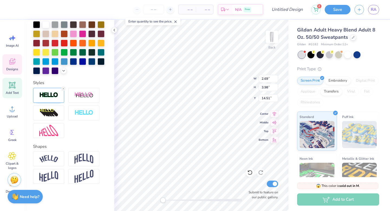
scroll to position [156, 0]
click at [45, 94] on img at bounding box center [48, 95] width 19 height 6
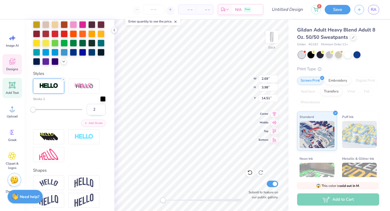
click at [97, 115] on input "2" at bounding box center [96, 109] width 19 height 11
type input "10"
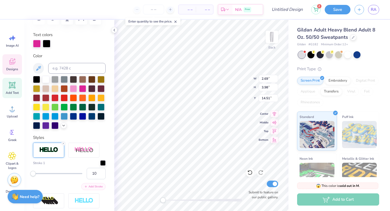
scroll to position [92, 0]
click at [70, 119] on div at bounding box center [73, 115] width 7 height 7
click at [250, 171] on icon at bounding box center [249, 172] width 5 height 5
type input "3.27"
type input "4.56"
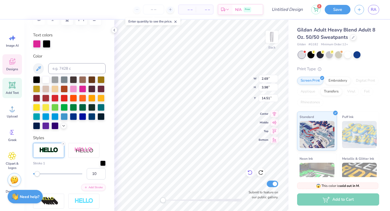
type input "14.22"
click at [95, 179] on input "9" at bounding box center [96, 173] width 19 height 11
click at [96, 179] on input "8" at bounding box center [96, 173] width 19 height 11
click at [96, 179] on input "7" at bounding box center [96, 173] width 19 height 11
click at [96, 179] on input "6" at bounding box center [96, 173] width 19 height 11
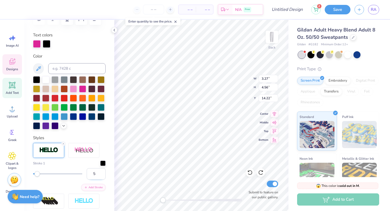
click at [96, 179] on input "5" at bounding box center [96, 173] width 19 height 11
click at [96, 179] on input "4" at bounding box center [96, 173] width 19 height 11
click at [96, 179] on input "3" at bounding box center [96, 173] width 19 height 11
type input "2"
click at [96, 179] on input "2" at bounding box center [96, 173] width 19 height 11
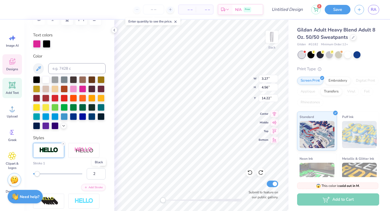
click at [100, 165] on div at bounding box center [102, 162] width 5 height 5
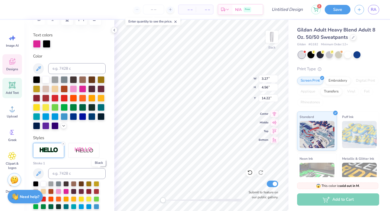
click at [100, 166] on div at bounding box center [102, 162] width 5 height 5
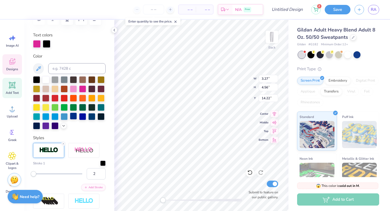
click at [70, 119] on div at bounding box center [73, 115] width 7 height 7
click at [86, 89] on div at bounding box center [82, 88] width 7 height 7
click at [100, 165] on div at bounding box center [102, 162] width 5 height 5
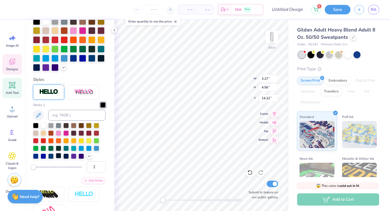
scroll to position [150, 0]
click at [36, 158] on div at bounding box center [35, 154] width 5 height 5
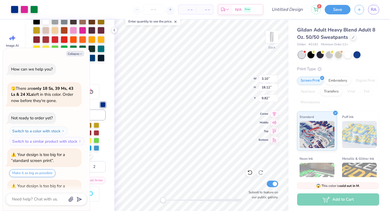
scroll to position [22, 0]
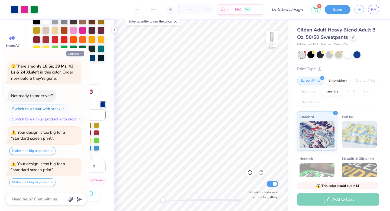
click at [74, 54] on button "Collapse" at bounding box center [75, 54] width 18 height 6
type textarea "x"
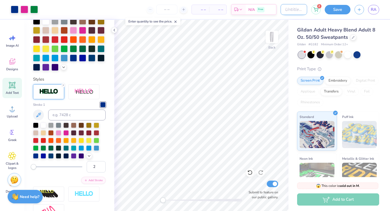
click at [281, 13] on input "Design Title" at bounding box center [294, 9] width 27 height 11
type input "P"
type input "pants"
click at [345, 11] on button "Save" at bounding box center [338, 8] width 26 height 9
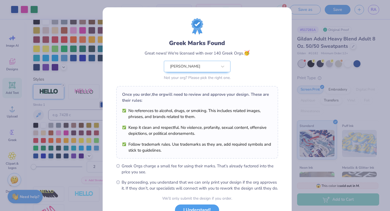
scroll to position [43, 0]
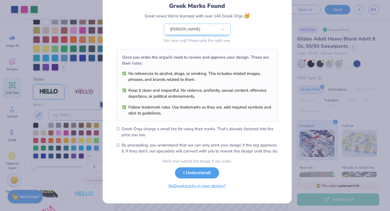
click at [208, 187] on button "No Greek marks in your design?" at bounding box center [197, 185] width 66 height 11
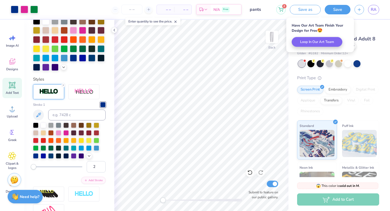
scroll to position [0, 0]
click at [362, 19] on div "2 Save as Save RA" at bounding box center [333, 9] width 114 height 19
